Goal: Information Seeking & Learning: Understand process/instructions

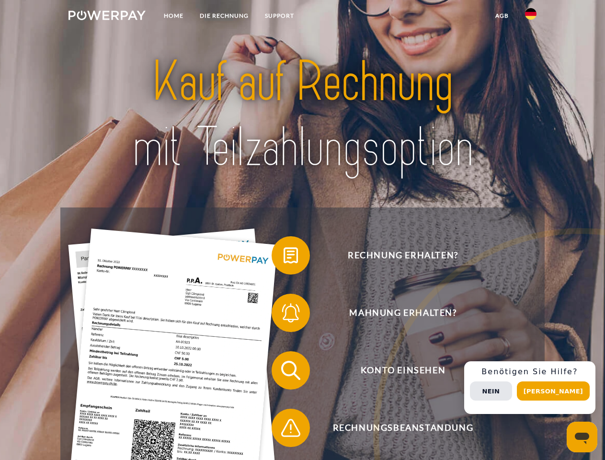
click at [107, 17] on img at bounding box center [107, 16] width 77 height 10
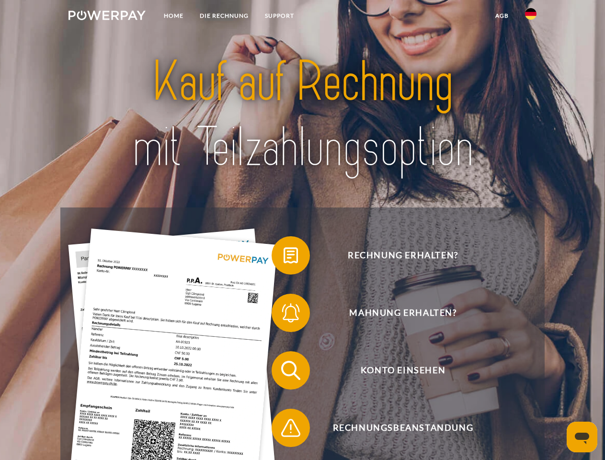
click at [531, 17] on img at bounding box center [531, 14] width 12 height 12
click at [502, 16] on link "agb" at bounding box center [502, 15] width 30 height 17
click at [284, 257] on span at bounding box center [277, 255] width 48 height 48
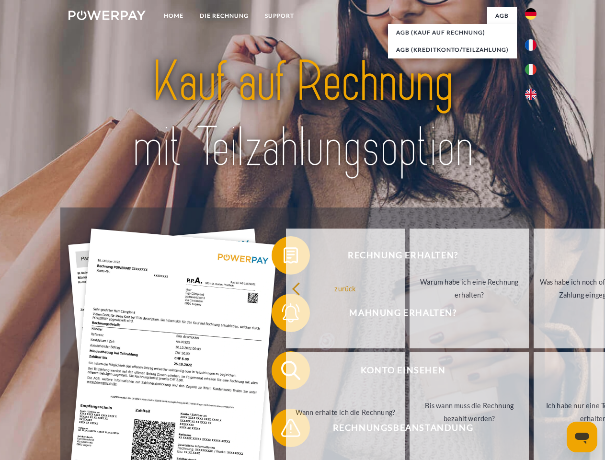
click at [284, 315] on div "Rechnung erhalten? Mahnung erhalten? Konto einsehen" at bounding box center [302, 398] width 484 height 383
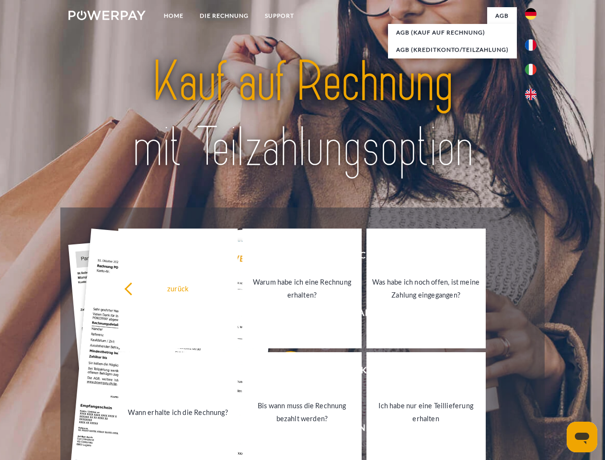
click at [284, 372] on link "Bis wann muss die Rechnung bezahlt werden?" at bounding box center [301, 412] width 119 height 120
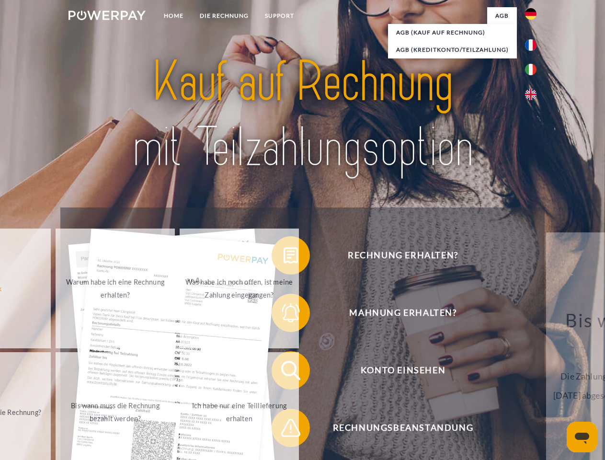
click at [284, 430] on span at bounding box center [277, 428] width 48 height 48
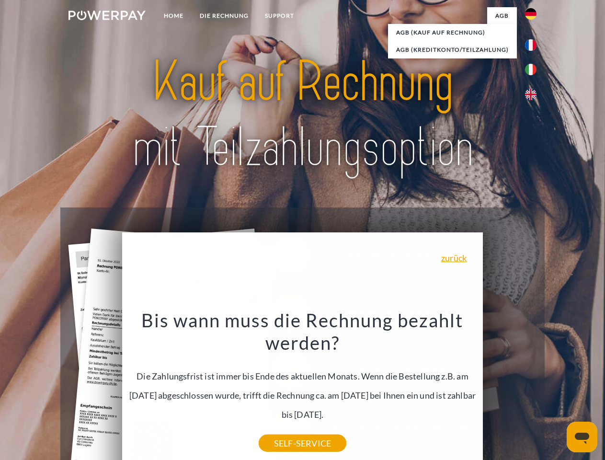
click at [533, 388] on div "Rechnung erhalten? Mahnung erhalten? Konto einsehen" at bounding box center [302, 398] width 484 height 383
click at [510, 390] on span "Konto einsehen" at bounding box center [403, 370] width 235 height 38
click at [557, 391] on header "Home DIE RECHNUNG SUPPORT" at bounding box center [302, 331] width 605 height 662
